Goal: Book appointment/travel/reservation

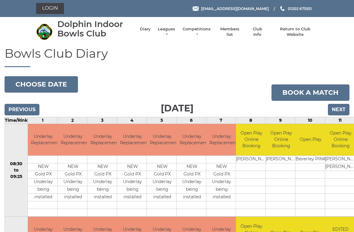
click at [52, 85] on button "Choose date" at bounding box center [41, 84] width 73 height 16
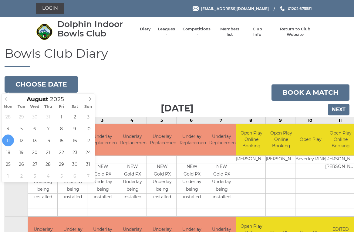
type input "[DATE]"
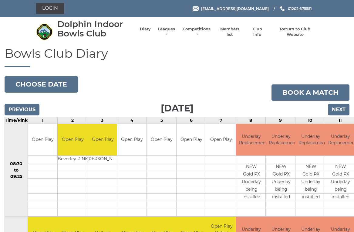
click at [40, 80] on button "Choose date" at bounding box center [41, 84] width 73 height 16
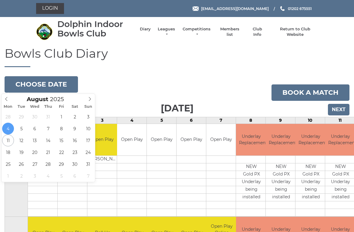
type input "[DATE]"
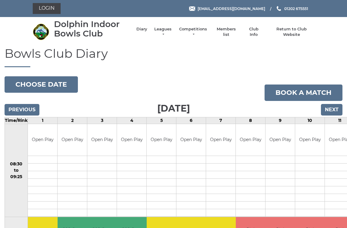
click at [54, 83] on button "Choose date" at bounding box center [41, 84] width 73 height 16
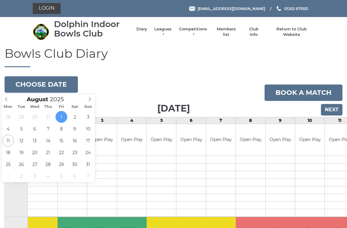
type input "2025-08-02"
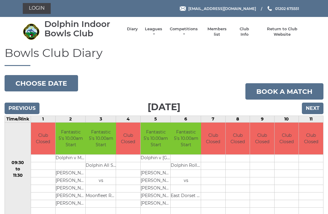
click at [46, 80] on button "Choose date" at bounding box center [41, 83] width 73 height 16
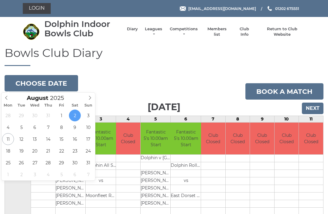
type input "2025-08-14"
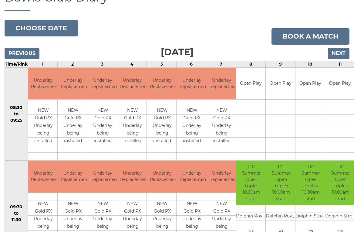
scroll to position [56, 0]
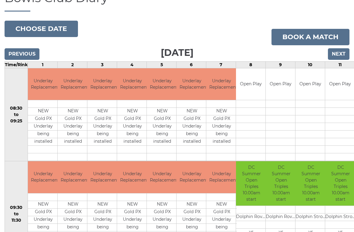
click at [48, 26] on button "Choose date" at bounding box center [41, 29] width 73 height 16
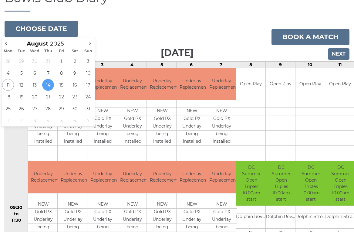
type input "2025-08-07"
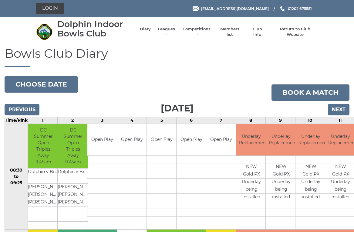
click at [341, 109] on input "Next" at bounding box center [339, 110] width 22 height 12
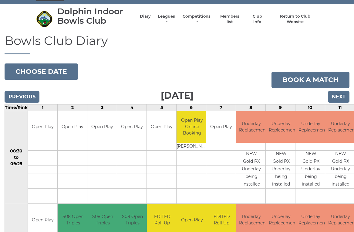
scroll to position [13, 0]
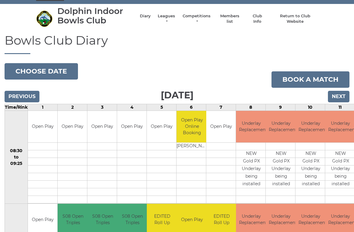
click at [341, 96] on input "Next" at bounding box center [339, 97] width 22 height 12
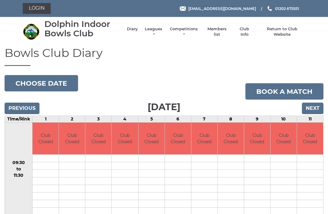
click at [313, 108] on input "Next" at bounding box center [313, 109] width 22 height 12
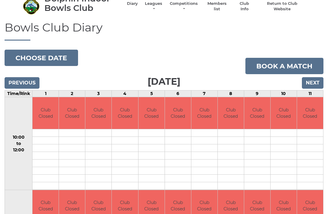
scroll to position [25, 0]
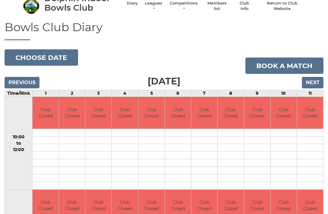
click at [28, 78] on input "Previous" at bounding box center [22, 83] width 35 height 12
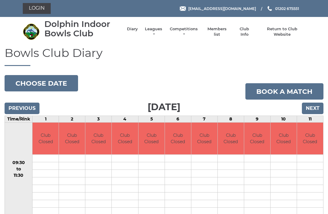
click at [26, 109] on input "Previous" at bounding box center [22, 109] width 35 height 12
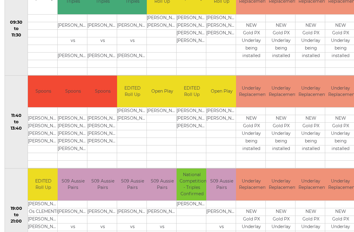
scroll to position [259, 0]
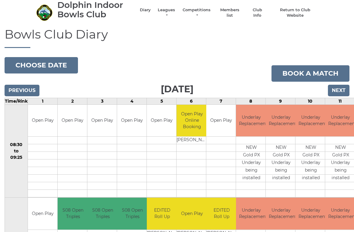
click at [23, 90] on input "Previous" at bounding box center [22, 91] width 35 height 12
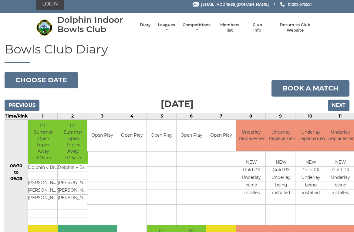
scroll to position [5, 0]
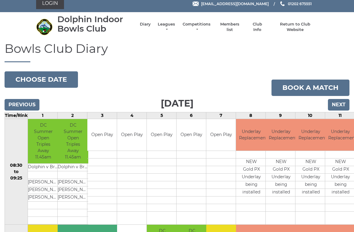
click at [22, 103] on input "Previous" at bounding box center [22, 105] width 35 height 12
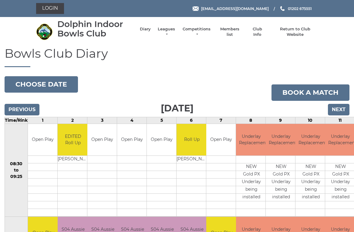
click at [21, 107] on input "Previous" at bounding box center [22, 110] width 35 height 12
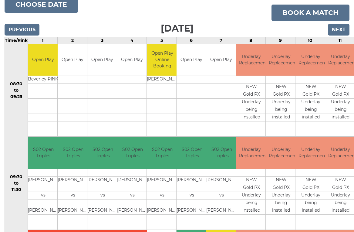
scroll to position [73, 0]
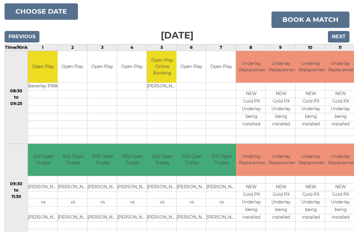
click at [24, 36] on input "Previous" at bounding box center [22, 37] width 35 height 12
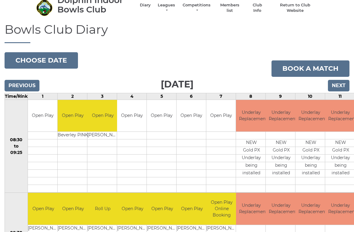
scroll to position [25, 0]
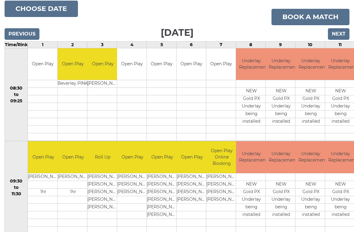
click at [21, 32] on input "Previous" at bounding box center [22, 34] width 35 height 12
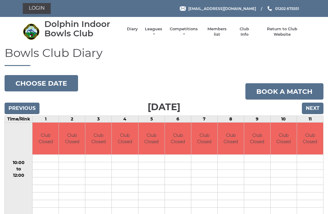
click at [25, 106] on input "Previous" at bounding box center [22, 109] width 35 height 12
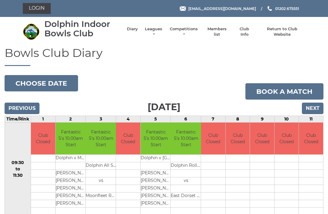
click at [24, 108] on input "Previous" at bounding box center [22, 109] width 35 height 12
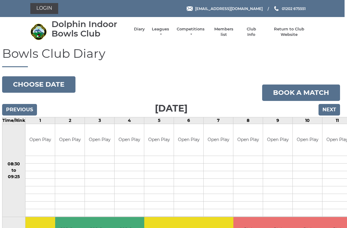
scroll to position [0, 2]
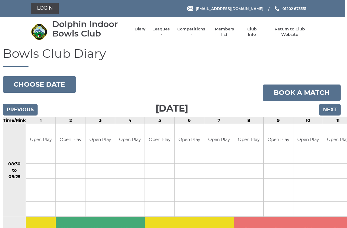
click at [27, 108] on input "Previous" at bounding box center [20, 110] width 35 height 12
